Goal: Navigation & Orientation: Find specific page/section

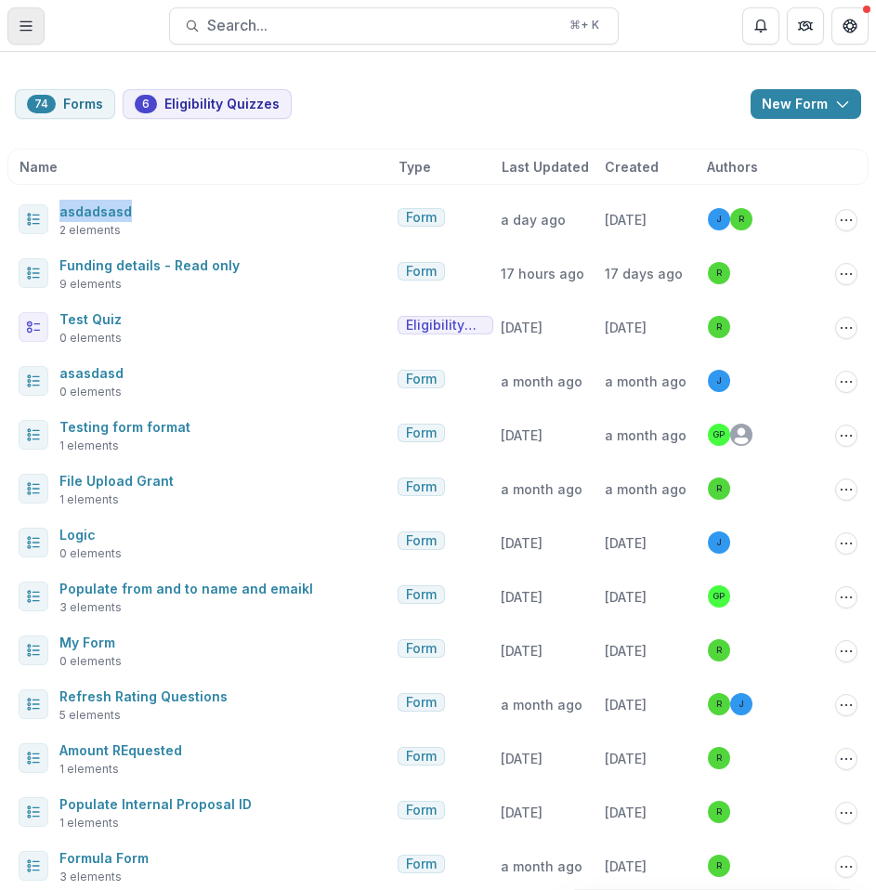
click at [31, 21] on icon "Toggle Menu" at bounding box center [26, 26] width 15 height 15
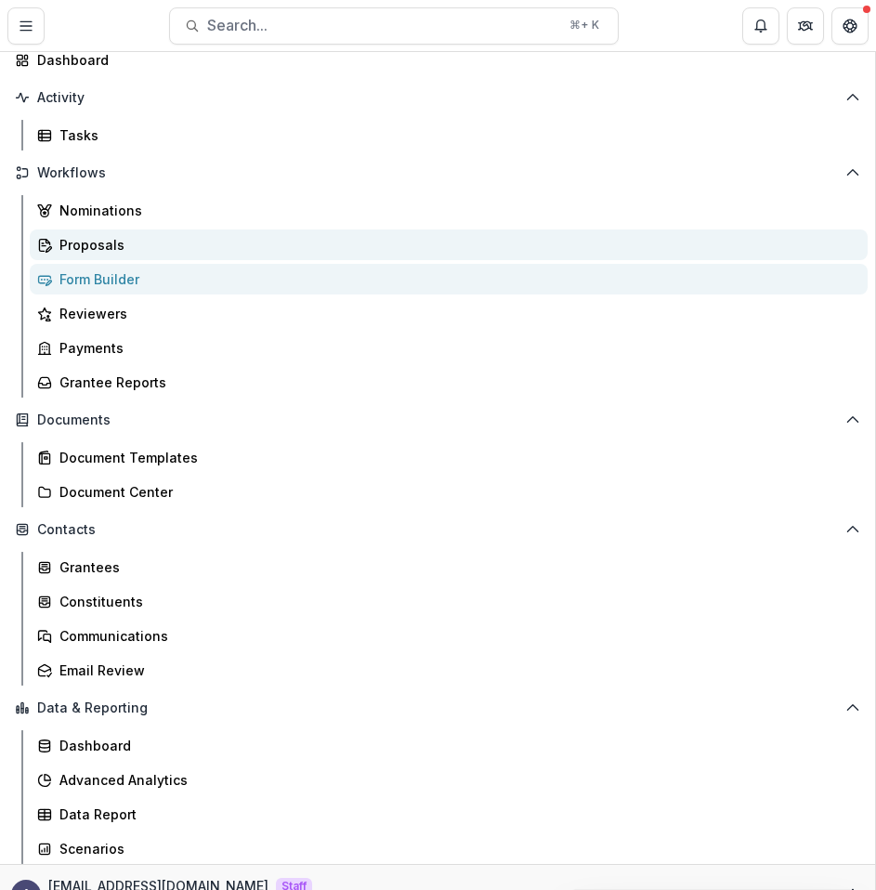
click at [144, 255] on div "Proposals" at bounding box center [455, 245] width 793 height 20
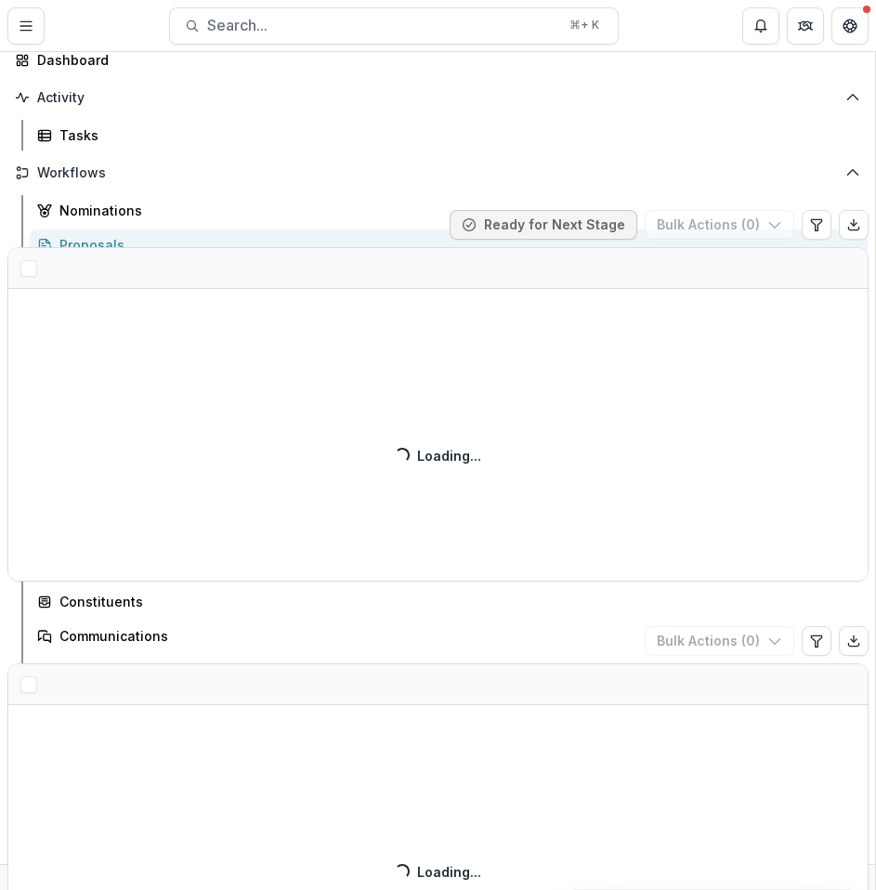
click at [533, 889] on div "Ruthwick Foundation Foundation Team Settings Admin Settings Dashboard Activity …" at bounding box center [438, 890] width 876 height 0
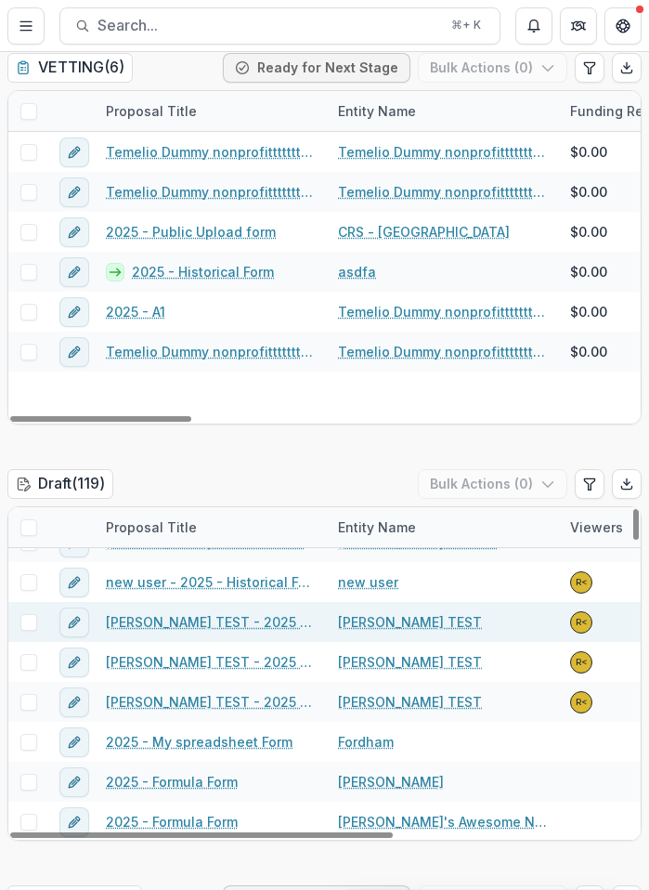
scroll to position [67, 0]
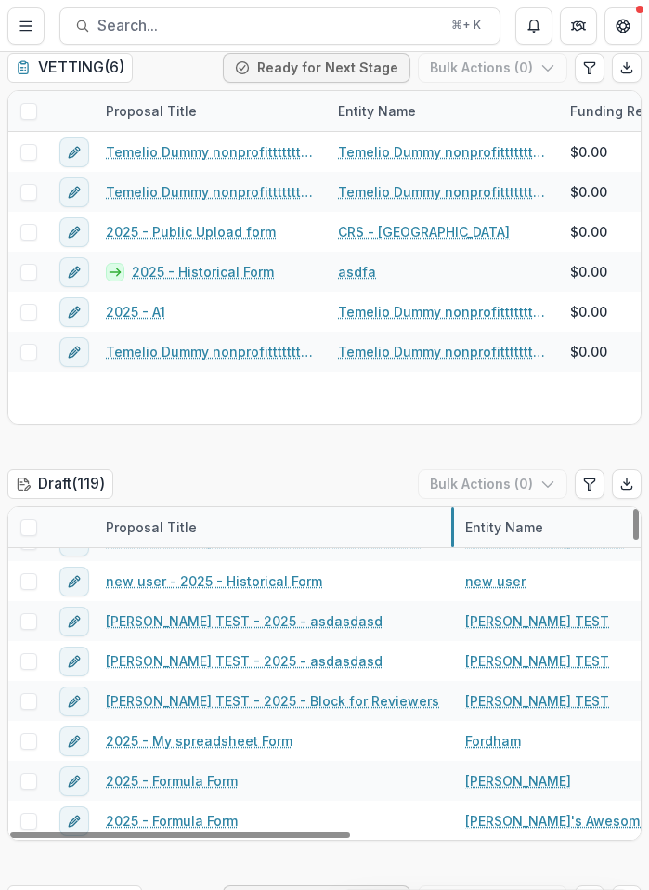
drag, startPoint x: 325, startPoint y: 515, endPoint x: 470, endPoint y: 541, distance: 147.2
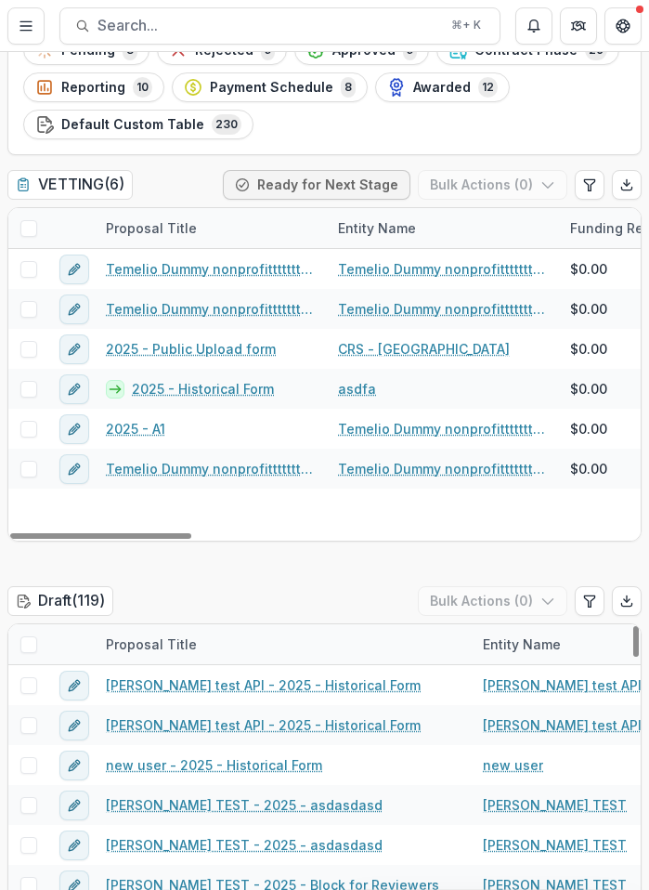
scroll to position [529, 0]
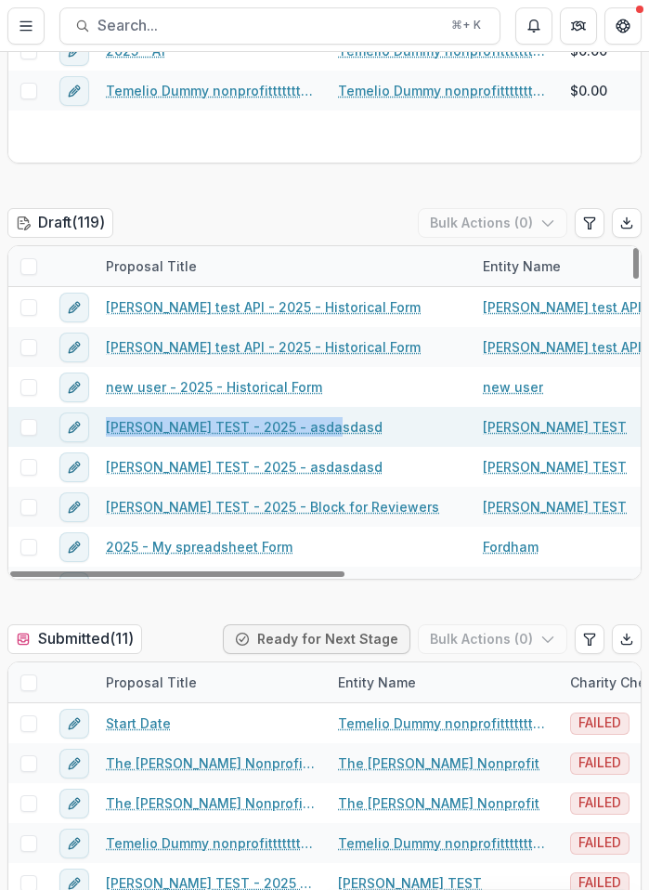
drag, startPoint x: 328, startPoint y: 425, endPoint x: 107, endPoint y: 426, distance: 221.1
click at [107, 426] on div "Ruthwick TEST - 2025 - asdasdasd" at bounding box center [283, 427] width 377 height 40
copy link "Ruthwick TEST - 2025 - asdasdasd"
click at [255, 424] on link "Ruthwick TEST - 2025 - asdasdasd" at bounding box center [244, 427] width 277 height 20
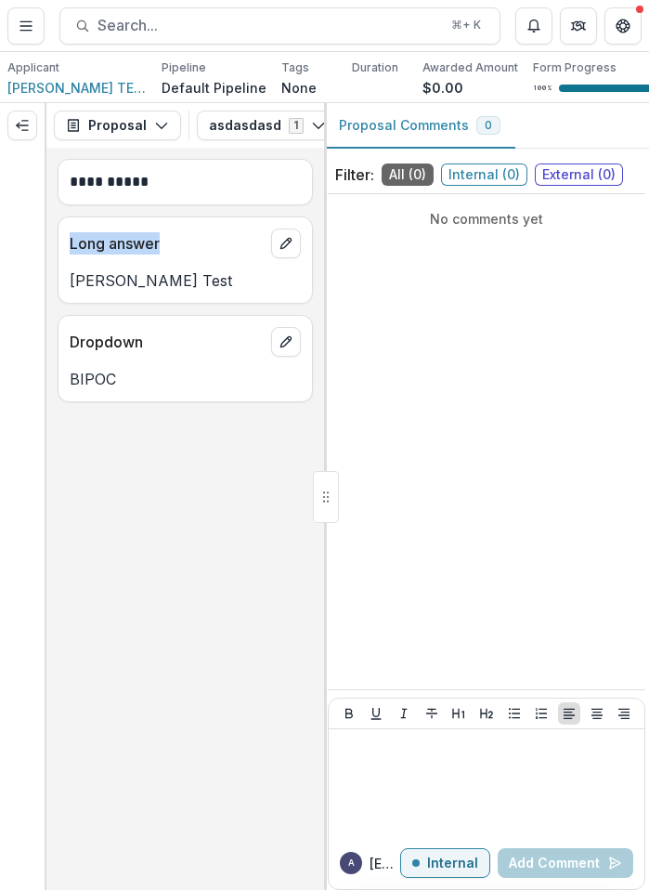
drag, startPoint x: 173, startPoint y: 241, endPoint x: 66, endPoint y: 242, distance: 106.8
click at [66, 242] on div "Long answer" at bounding box center [186, 237] width 254 height 41
copy p "Long answer"
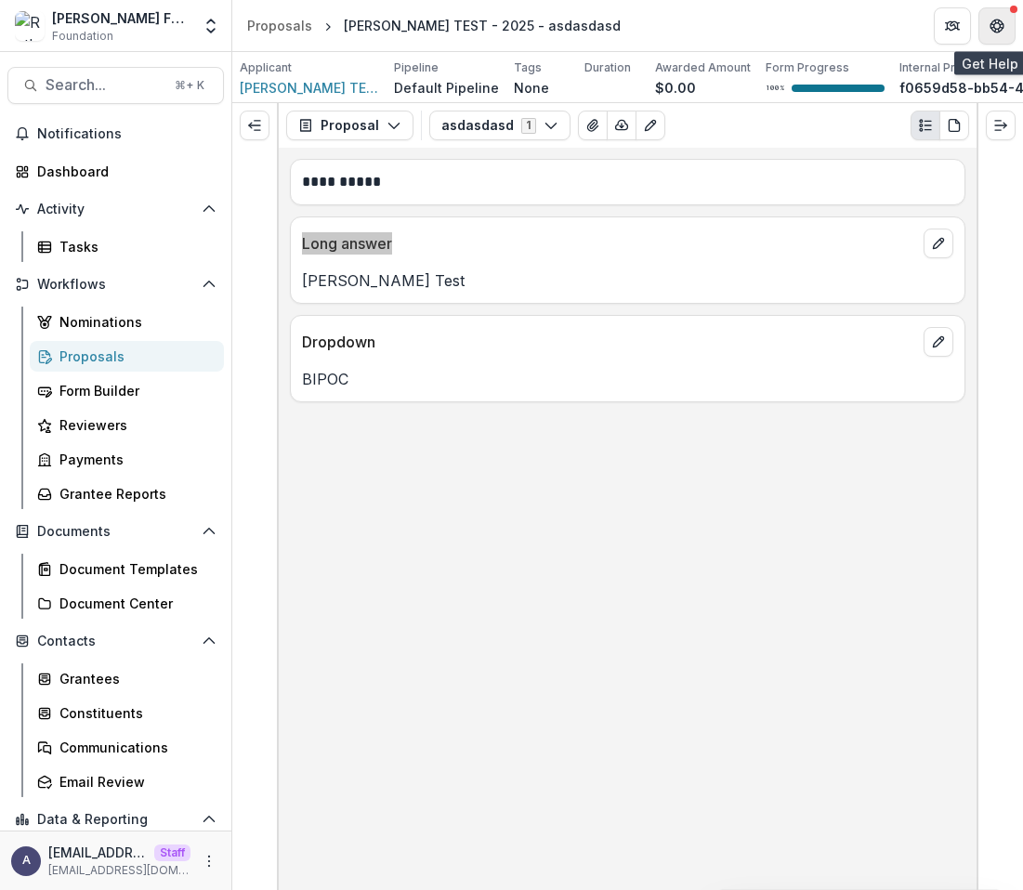
drag, startPoint x: 171, startPoint y: 345, endPoint x: 1013, endPoint y: 31, distance: 899.1
click at [93, 237] on div "Tasks" at bounding box center [134, 247] width 150 height 20
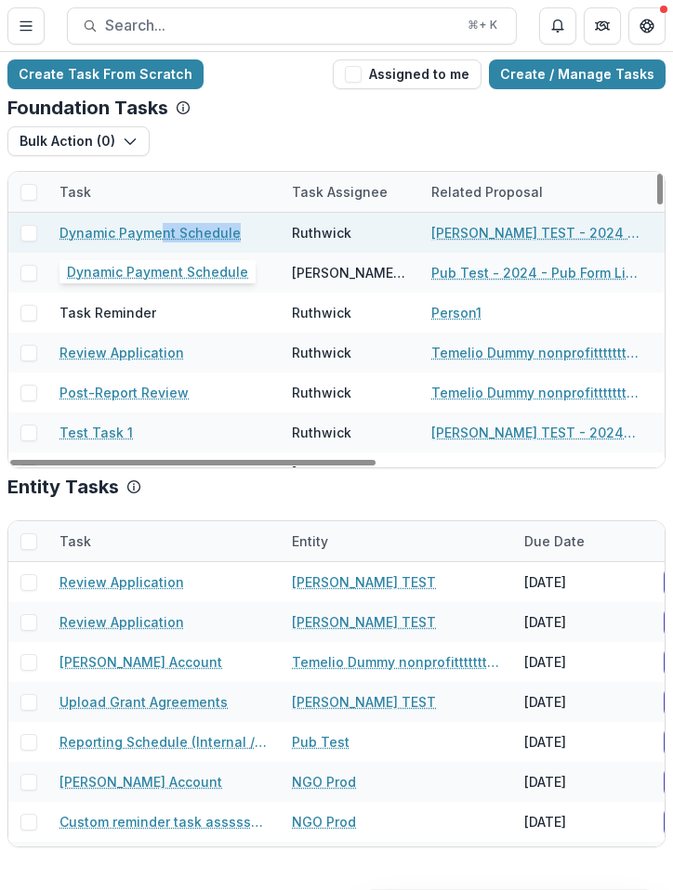
drag, startPoint x: 237, startPoint y: 235, endPoint x: 168, endPoint y: 230, distance: 68.9
click at [165, 230] on div "Dynamic Payment Schedule" at bounding box center [164, 233] width 210 height 40
click at [235, 229] on div "Dynamic Payment Schedule" at bounding box center [164, 233] width 210 height 40
drag, startPoint x: 235, startPoint y: 229, endPoint x: 69, endPoint y: 224, distance: 166.3
click at [69, 224] on div "Dynamic Payment Schedule" at bounding box center [164, 233] width 210 height 40
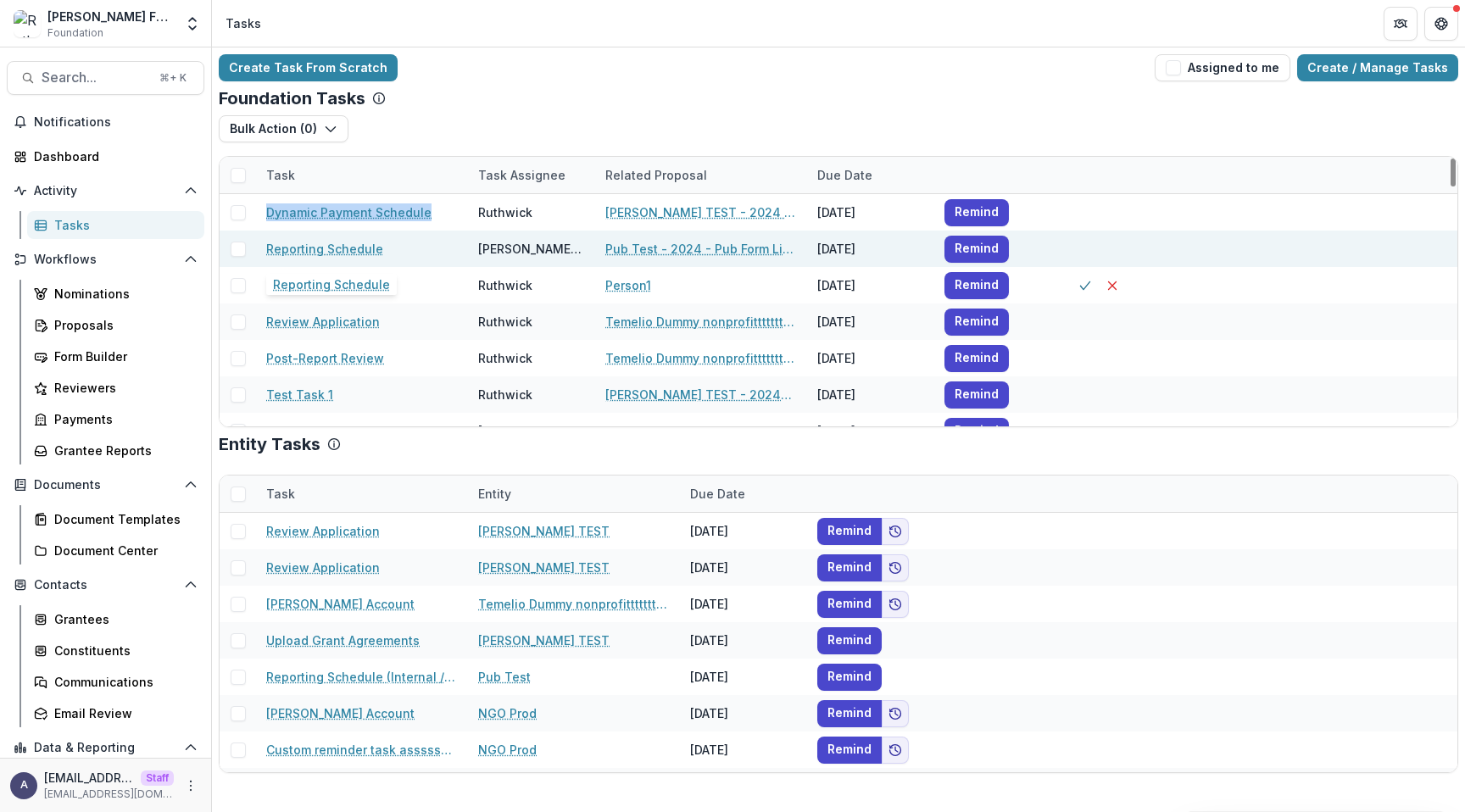
click at [351, 247] on link "Reporting Schedule" at bounding box center [325, 249] width 117 height 18
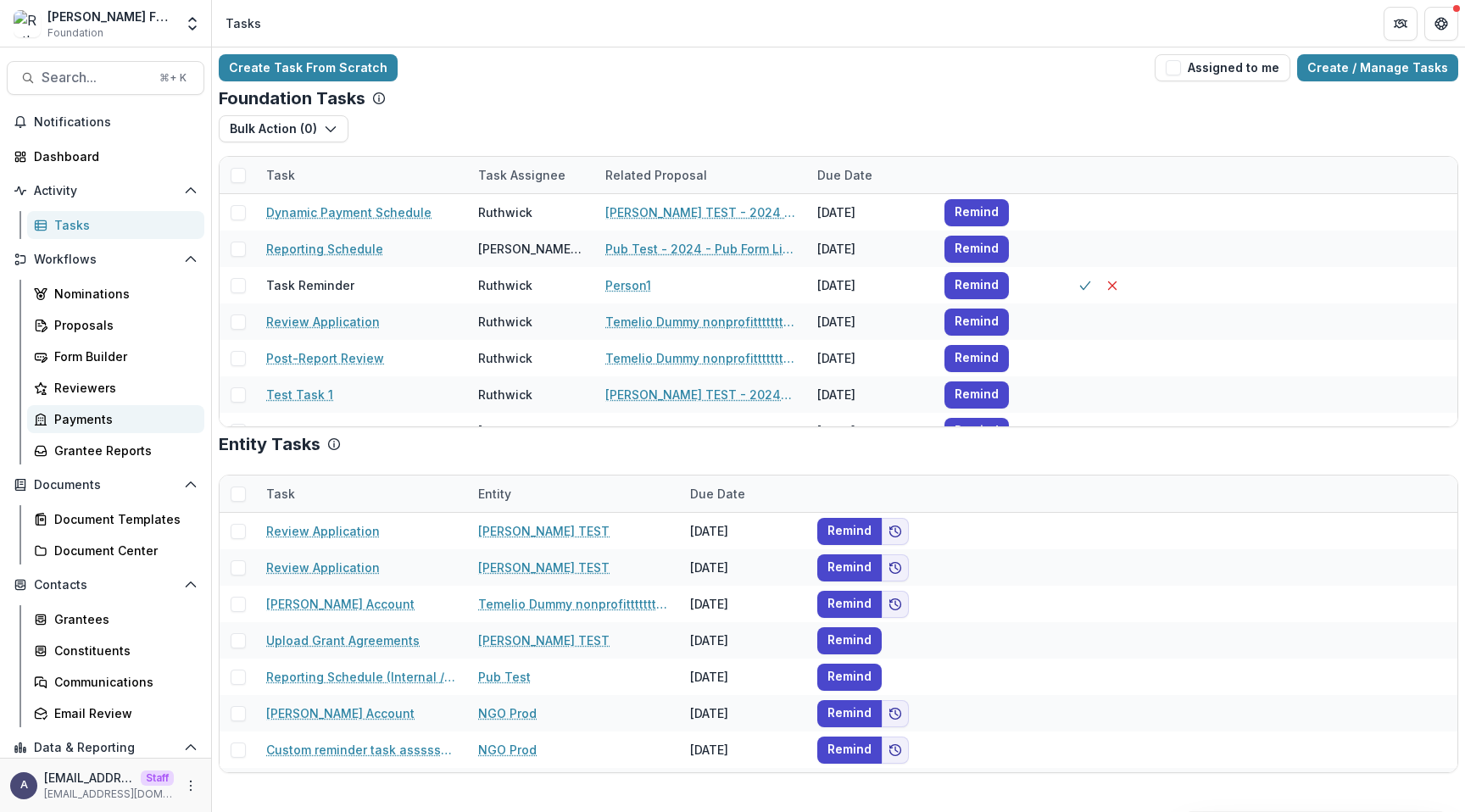
click at [106, 423] on div "Payments" at bounding box center [122, 420] width 137 height 18
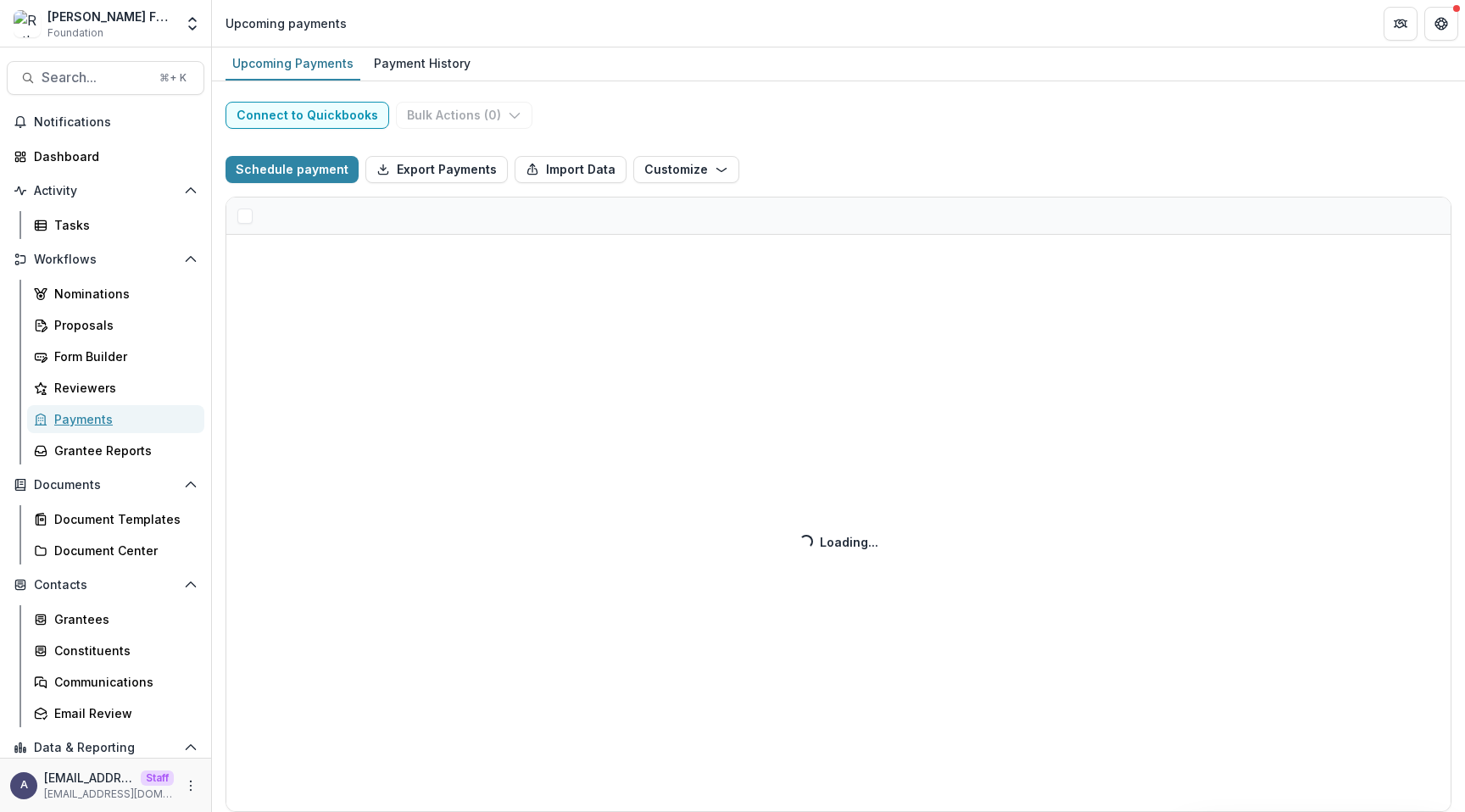
select select "******"
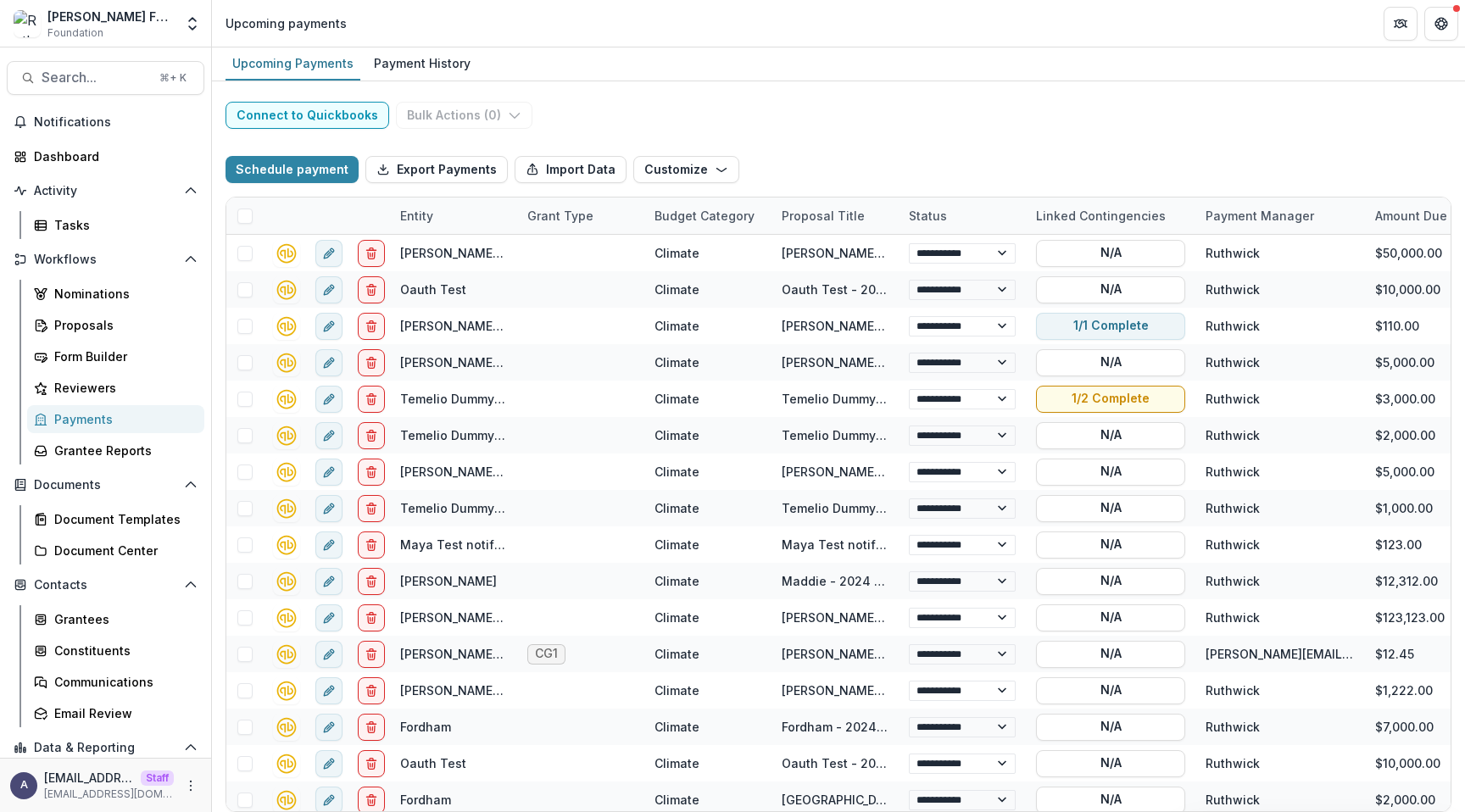
click at [753, 121] on div "**********" at bounding box center [838, 446] width 1253 height 731
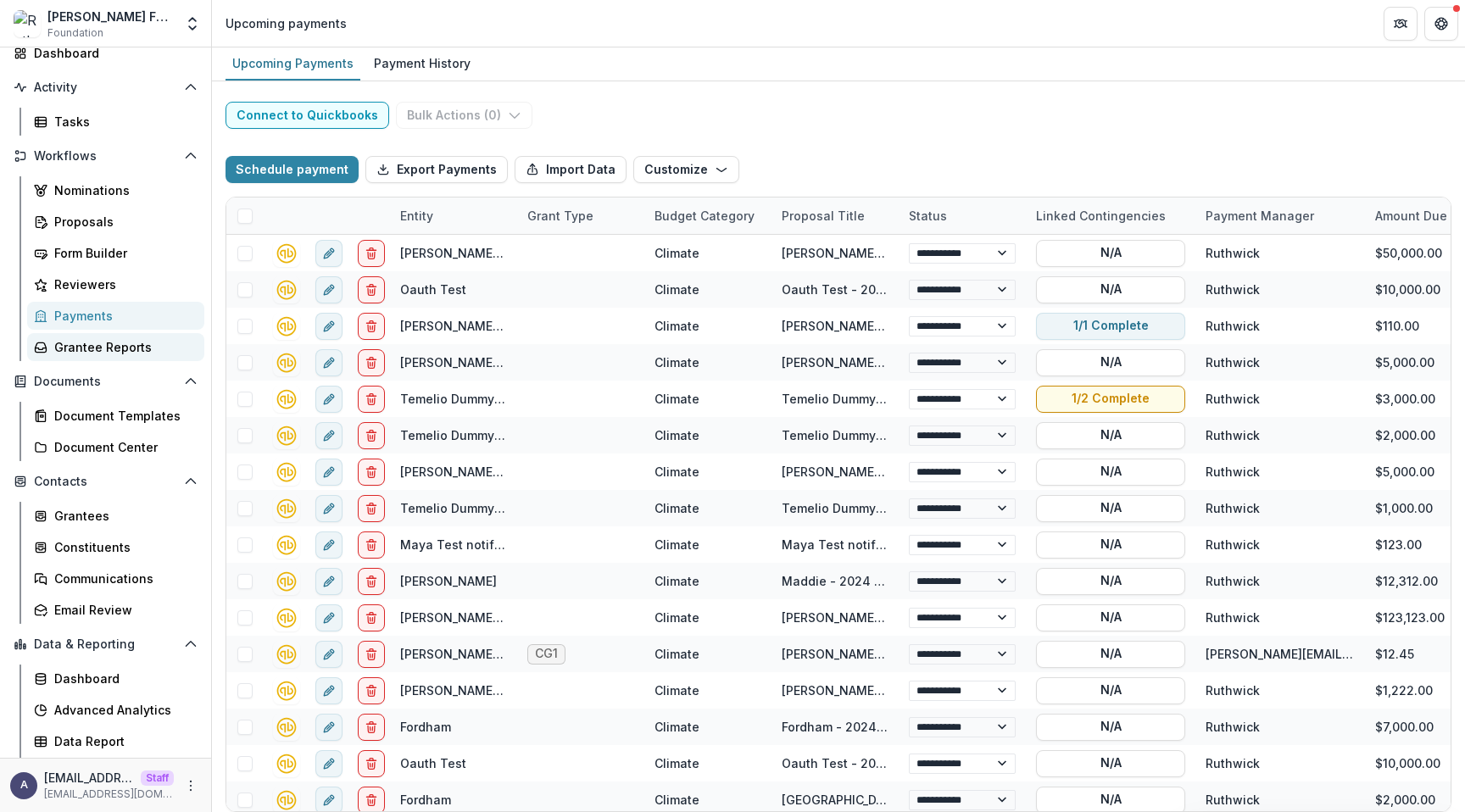
scroll to position [111, 0]
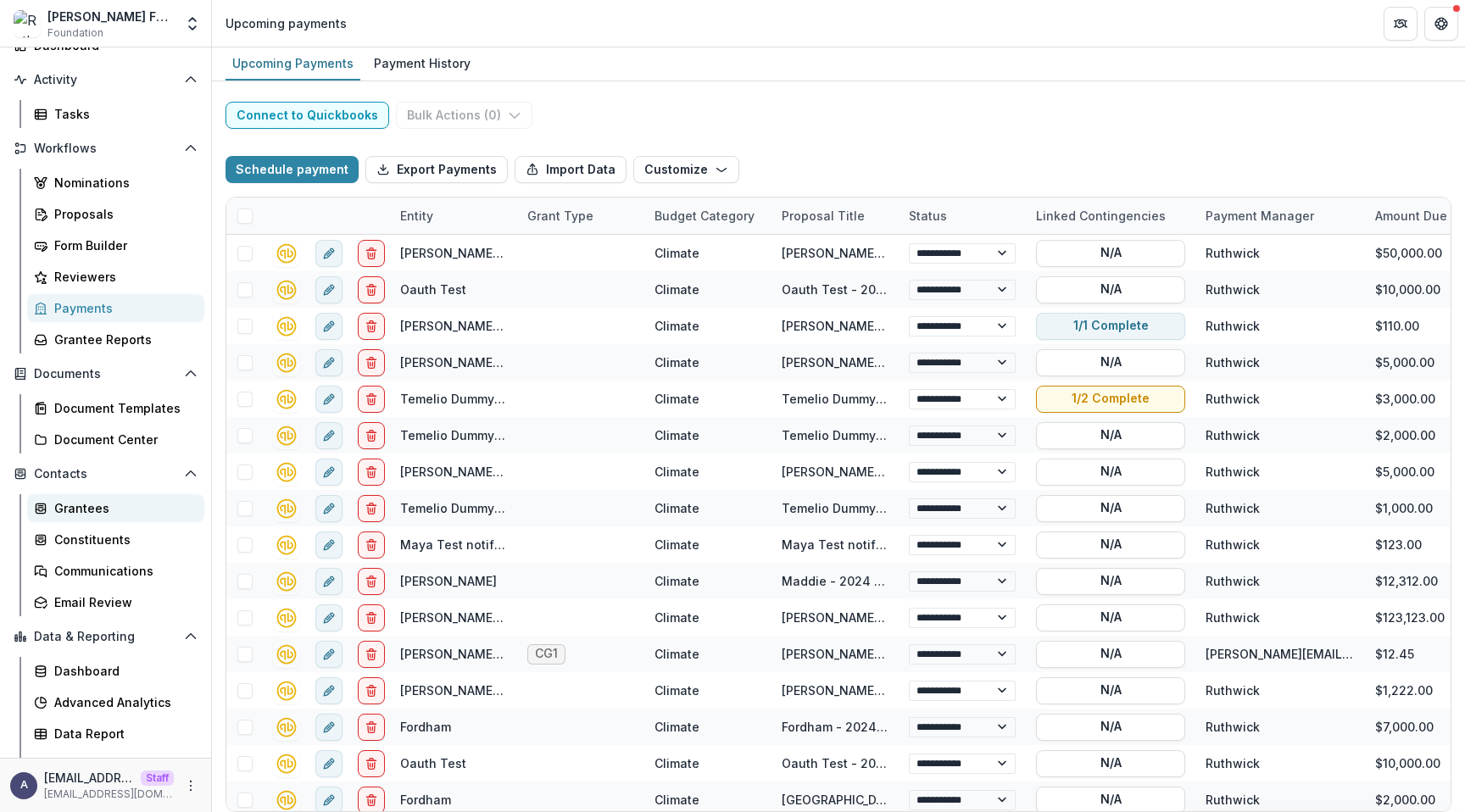
click at [118, 494] on link "Grantees" at bounding box center [116, 508] width 177 height 28
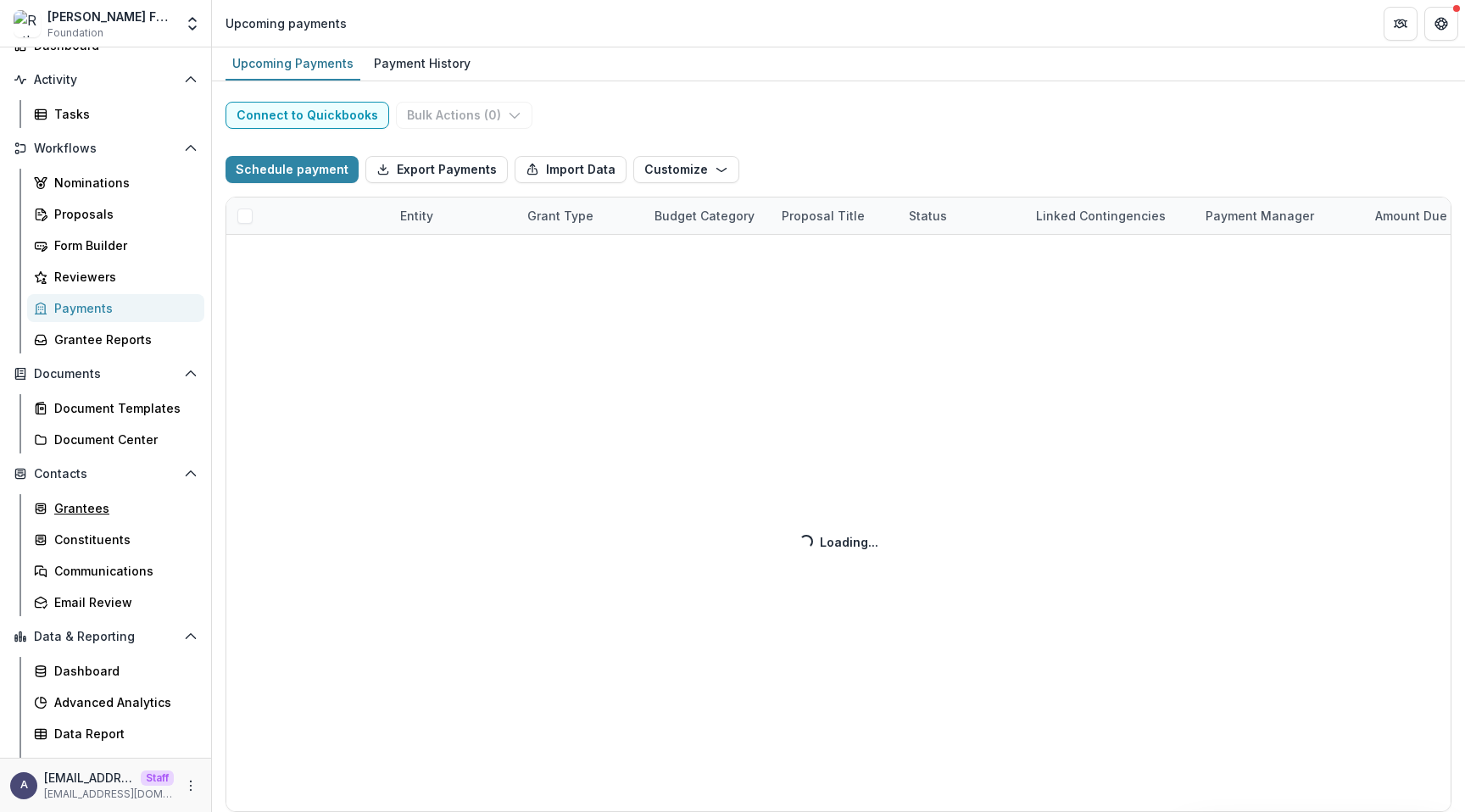
select select "******"
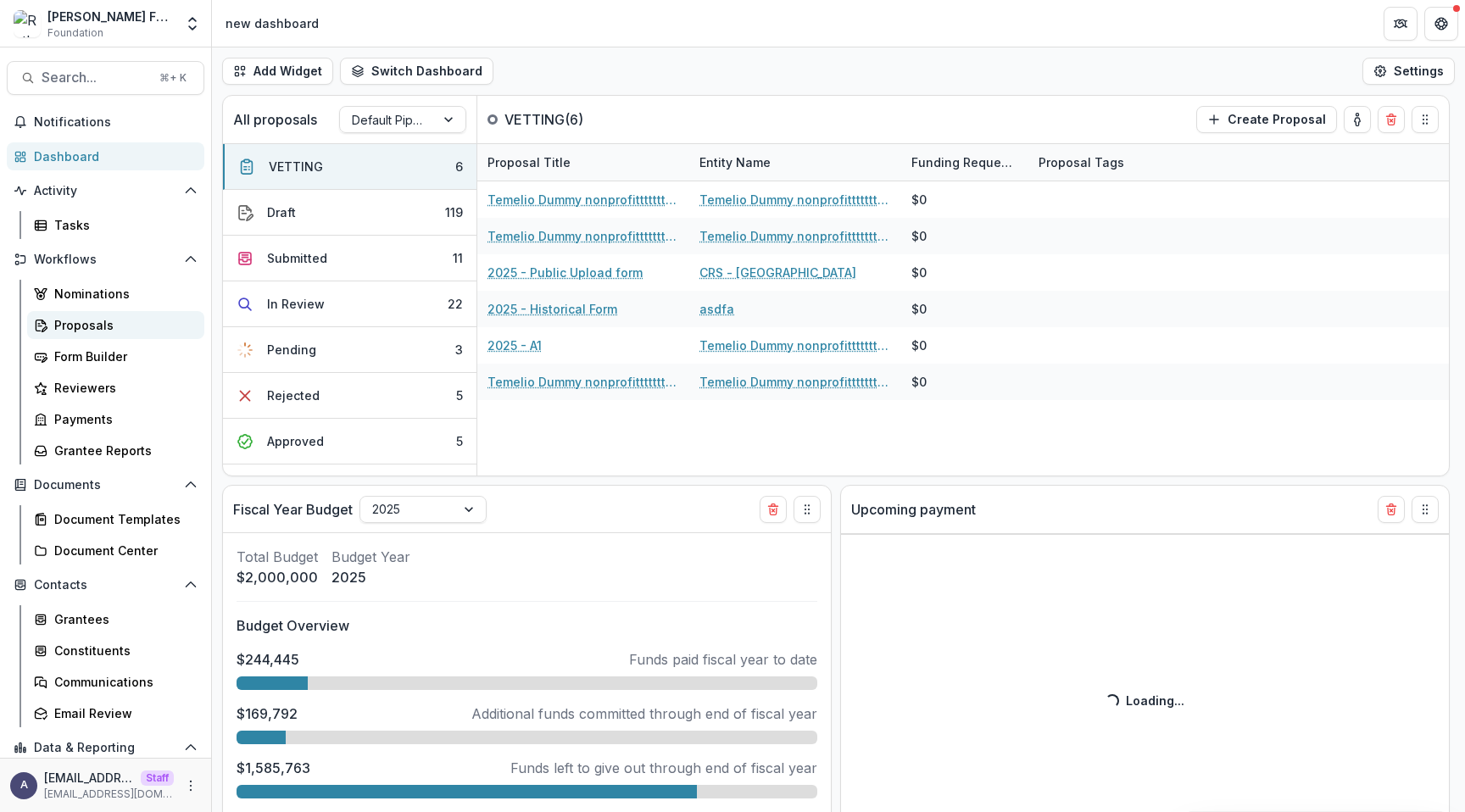
select select "******"
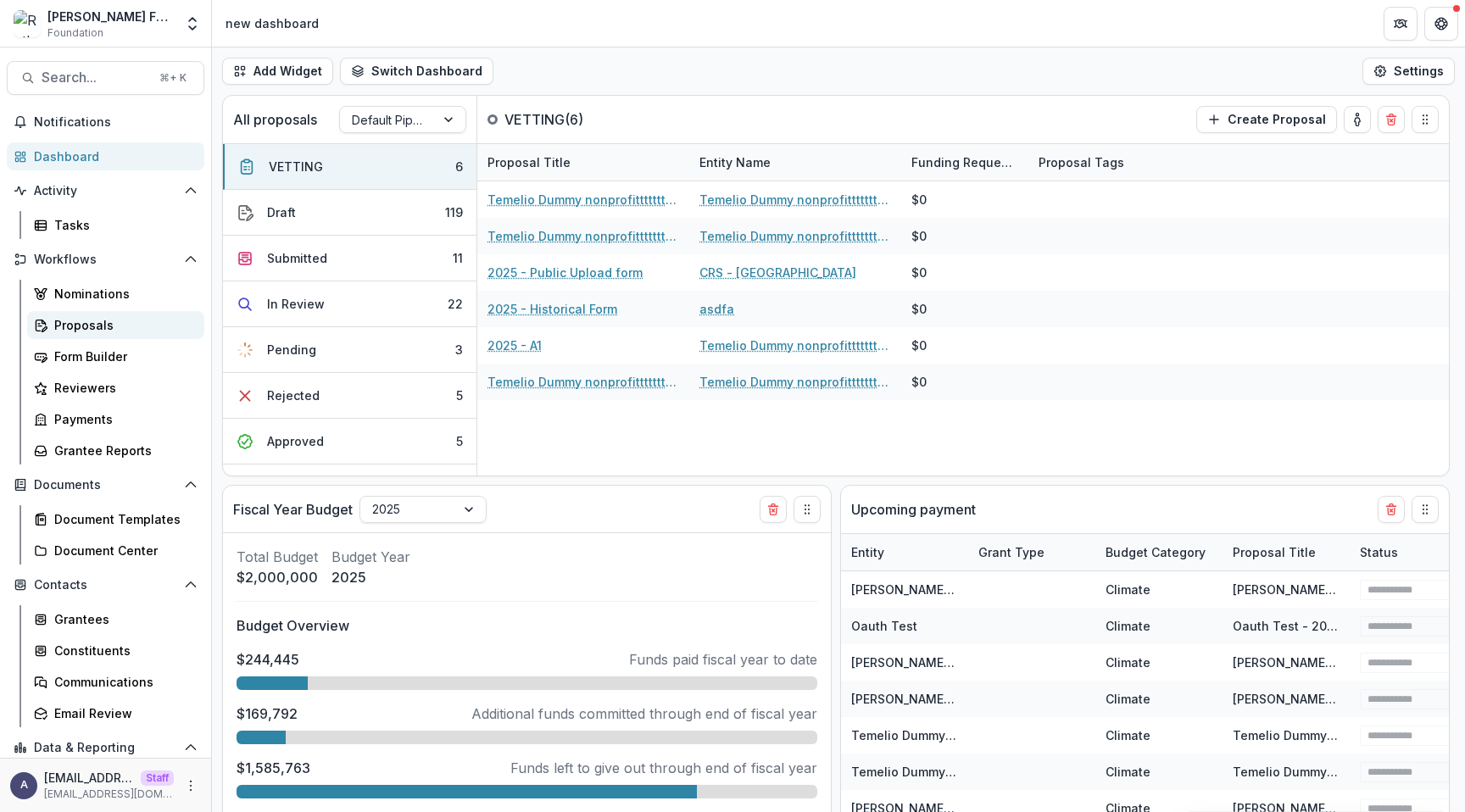
click at [106, 332] on div "Proposals" at bounding box center [122, 325] width 137 height 18
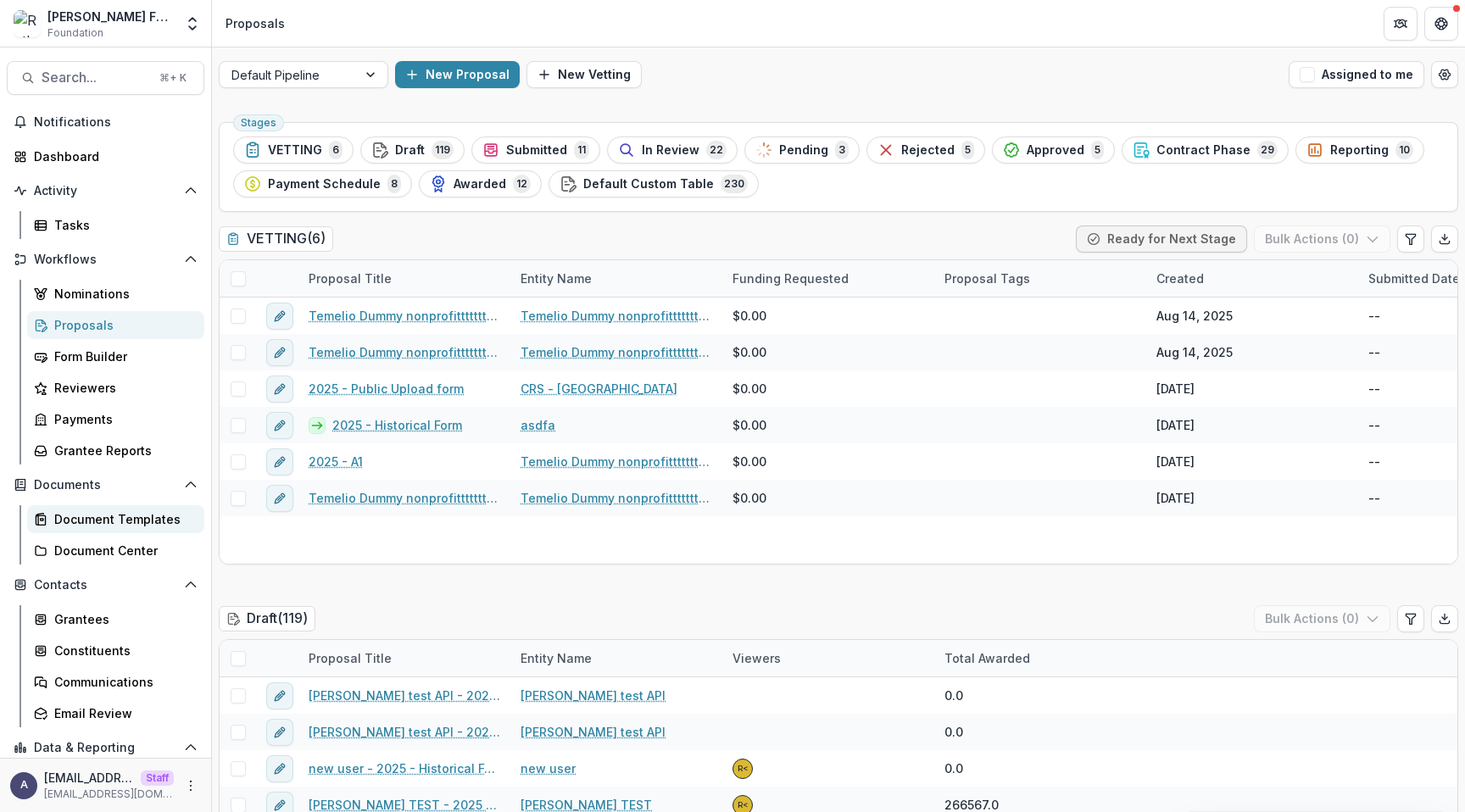
click at [131, 516] on div "Document Templates" at bounding box center [122, 519] width 137 height 18
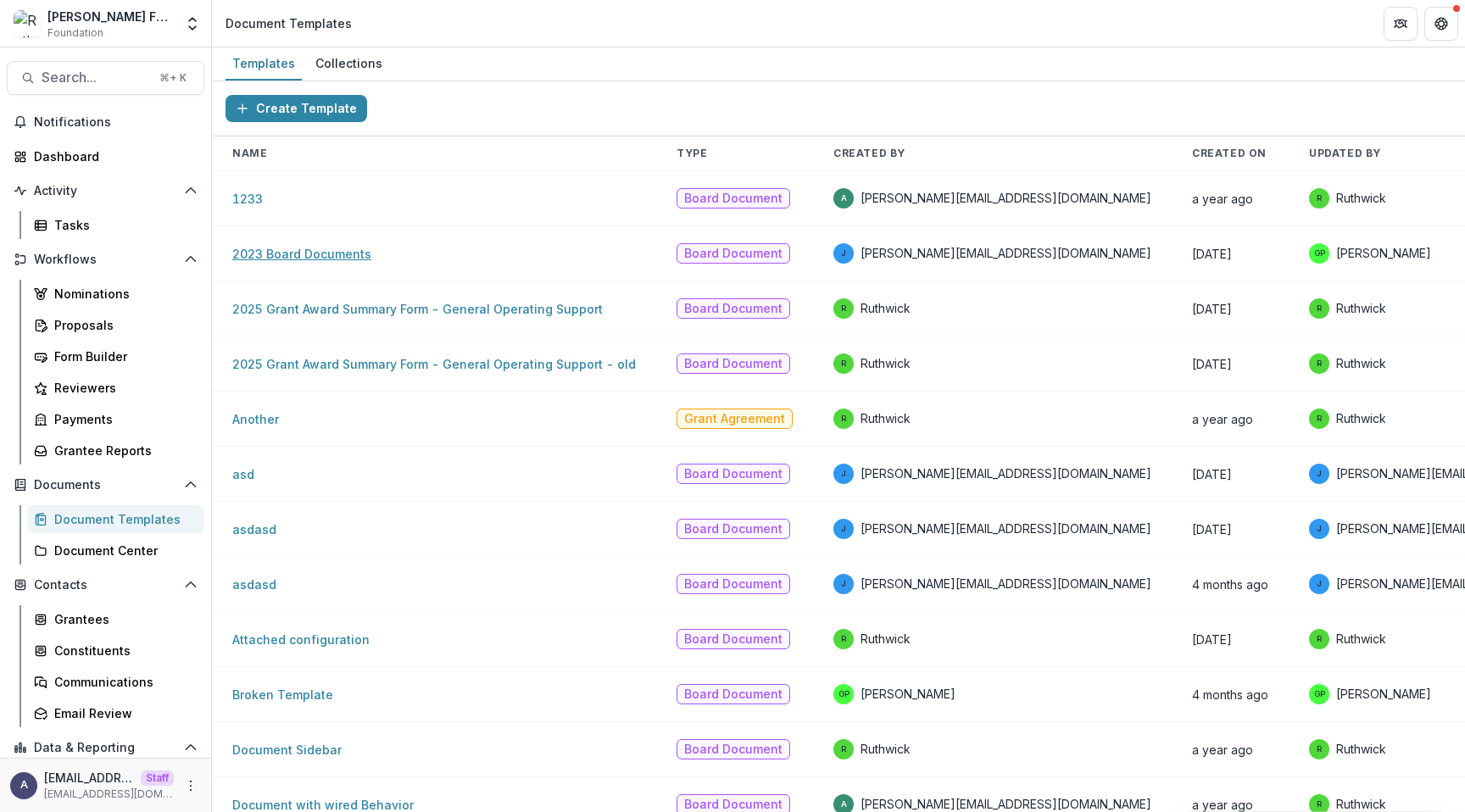
click at [306, 254] on link "2023 Board Documents" at bounding box center [302, 254] width 139 height 15
